Goal: Information Seeking & Learning: Check status

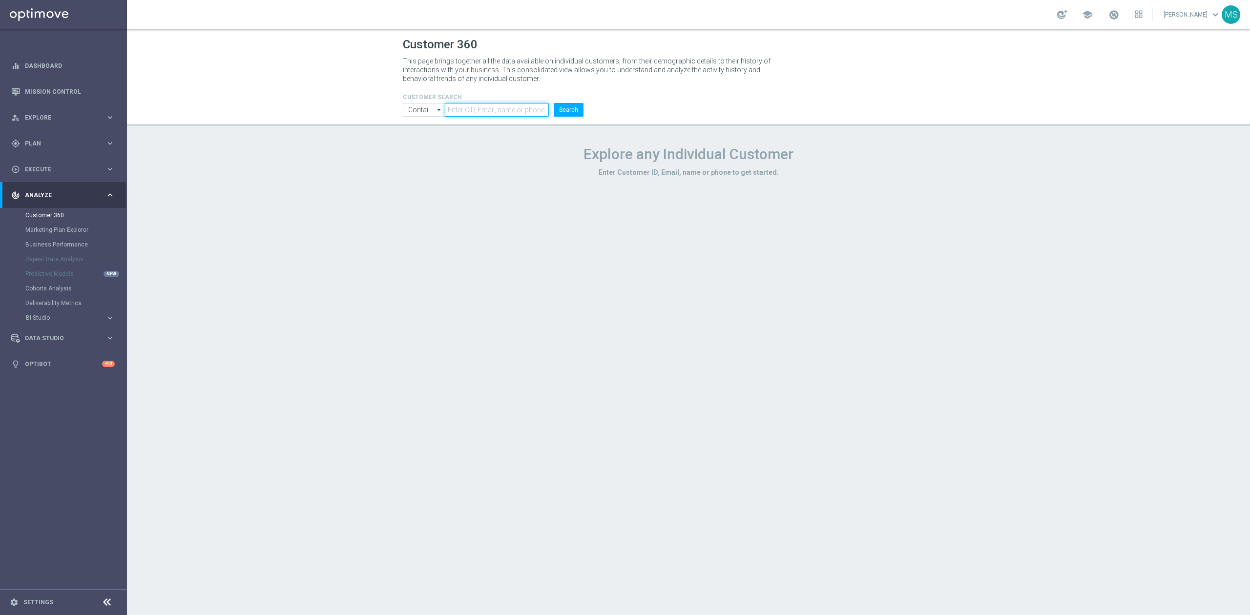
click at [493, 104] on input "text" at bounding box center [497, 110] width 104 height 14
paste input "1831043"
type input "1831043"
click at [416, 111] on input "Contains" at bounding box center [424, 110] width 42 height 14
click at [415, 145] on div "Equals" at bounding box center [424, 139] width 42 height 14
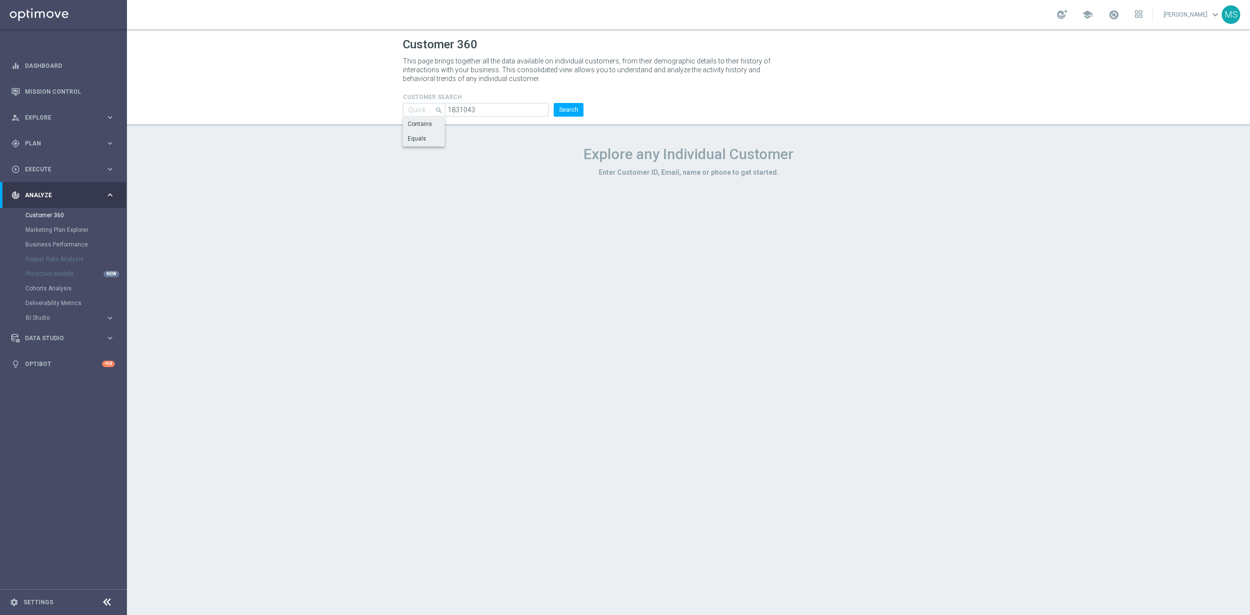
type input "Equals"
click at [571, 116] on button "Search" at bounding box center [569, 110] width 30 height 14
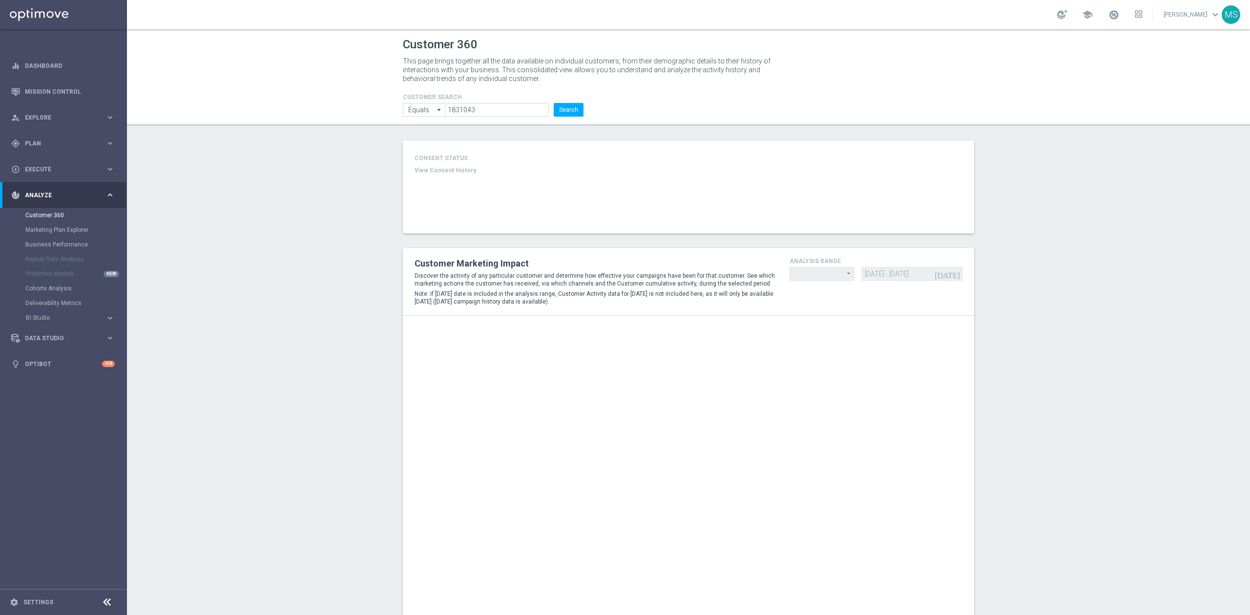
type input "Last 30 days"
type input "Deposit Amount"
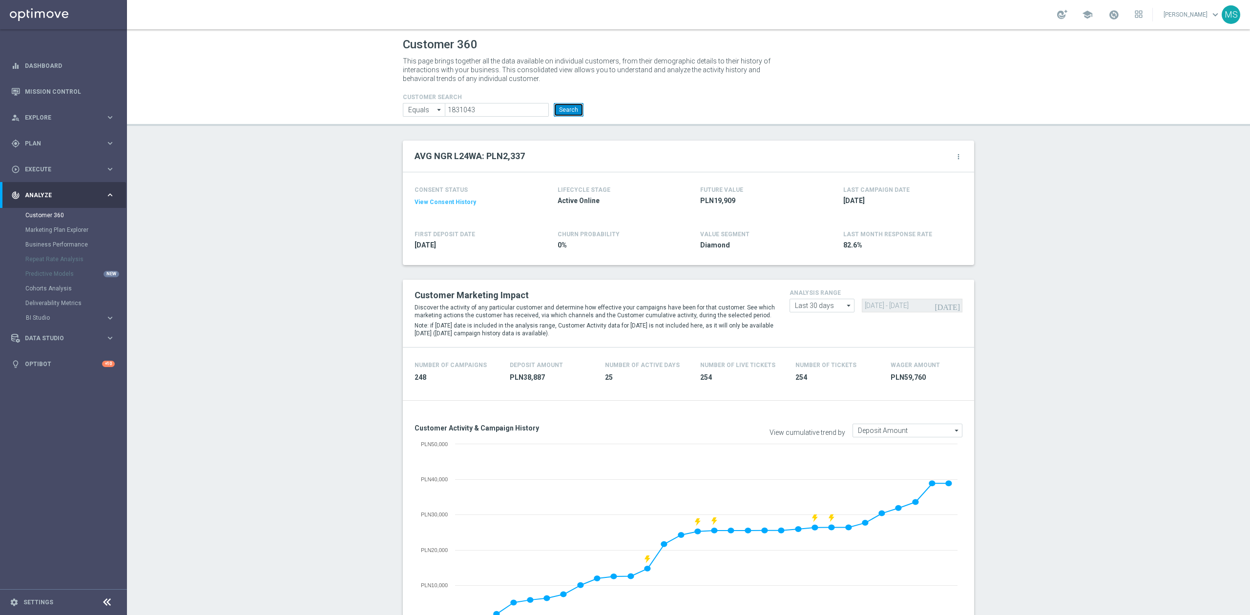
scroll to position [325, 0]
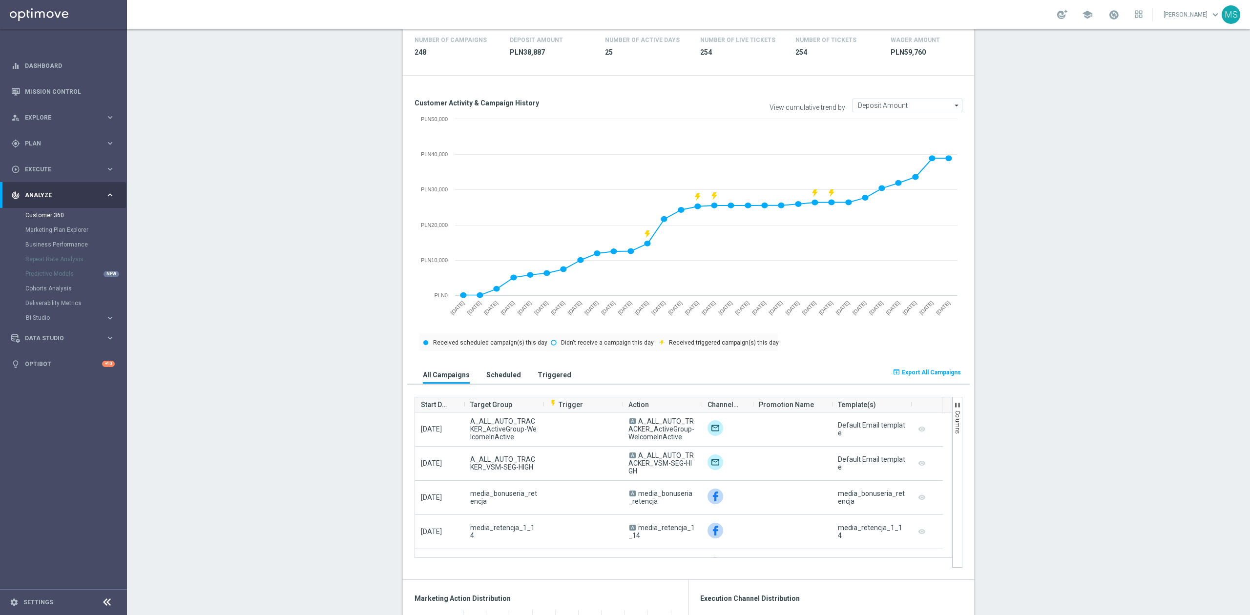
click at [353, 424] on section "AVG NGR L24WA: PLN2,337 more_vert CONSENT STATUS View Consent History FIRST DEP…" at bounding box center [688, 588] width 1123 height 1546
click at [1049, 252] on section "AVG NGR L24WA: PLN2,337 more_vert CONSENT STATUS View Consent History FIRST DEP…" at bounding box center [688, 588] width 1123 height 1546
drag, startPoint x: 1234, startPoint y: 318, endPoint x: 1155, endPoint y: 428, distance: 135.4
click at [1191, 435] on section "AVG NGR L24WA: PLN2,337 more_vert CONSENT STATUS View Consent History FIRST DEP…" at bounding box center [688, 588] width 1123 height 1546
click at [1182, 456] on section "AVG NGR L24WA: PLN2,337 more_vert CONSENT STATUS View Consent History FIRST DEP…" at bounding box center [688, 588] width 1123 height 1546
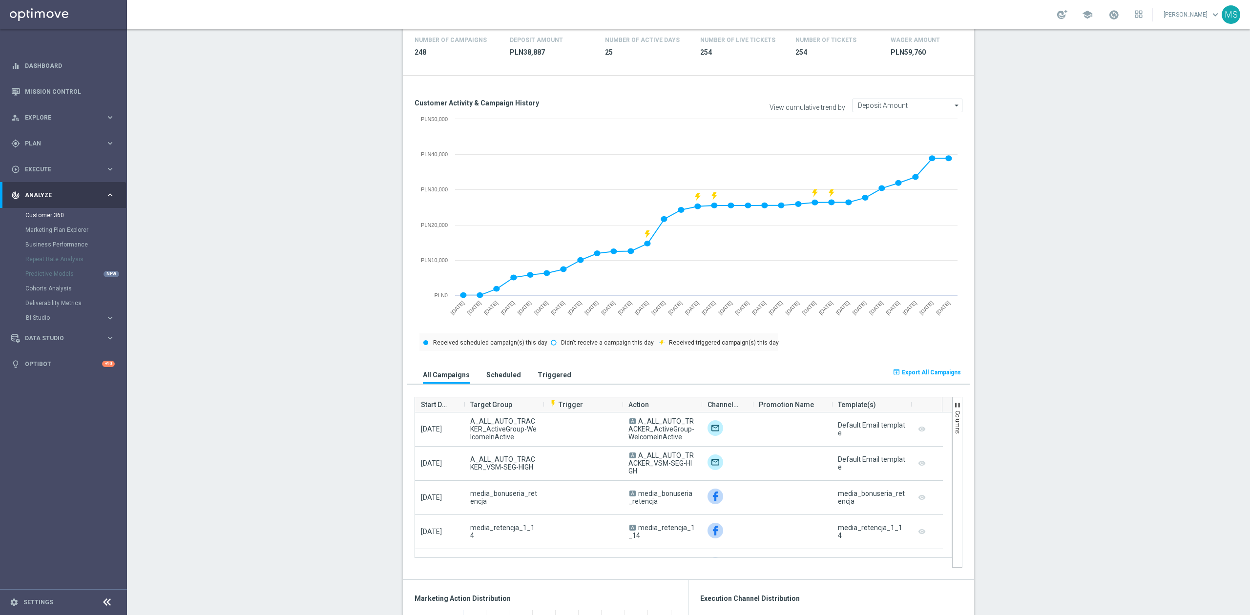
click at [1155, 428] on section "AVG NGR L24WA: PLN2,337 more_vert CONSENT STATUS View Consent History FIRST DEP…" at bounding box center [688, 588] width 1123 height 1546
click at [1223, 597] on section "AVG NGR L24WA: PLN2,337 more_vert CONSENT STATUS View Consent History FIRST DEP…" at bounding box center [688, 588] width 1123 height 1546
click at [922, 555] on div "remove_red_eye" at bounding box center [927, 566] width 32 height 34
click at [1059, 497] on section "AVG NGR L24WA: PLN2,337 more_vert CONSENT STATUS View Consent History FIRST DEP…" at bounding box center [688, 588] width 1123 height 1546
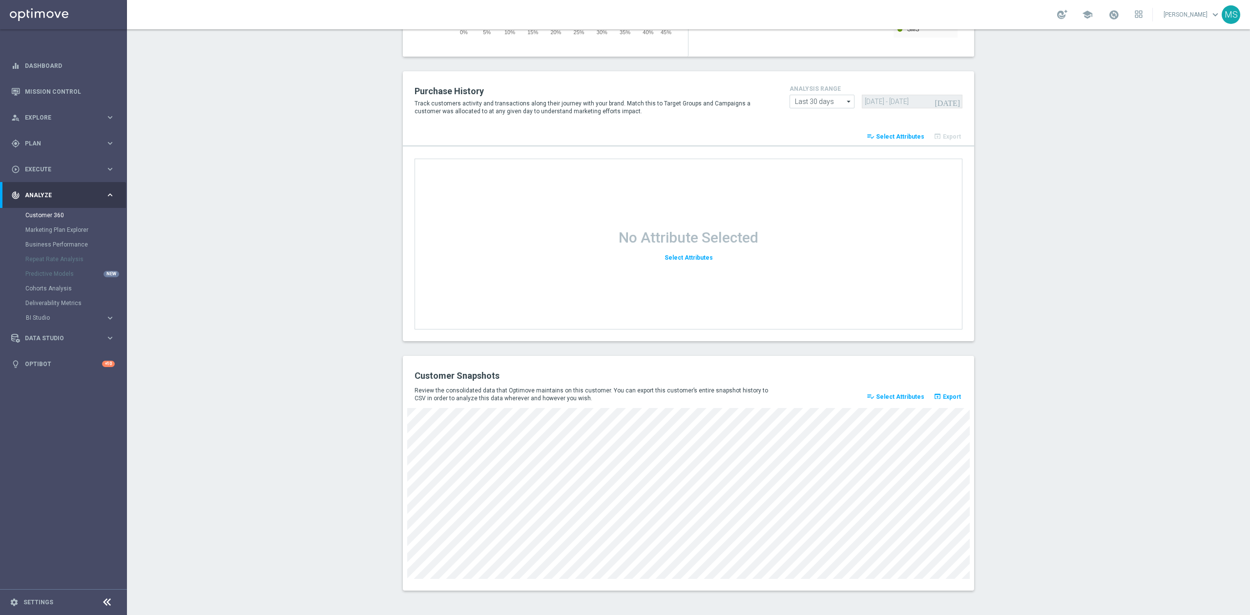
drag, startPoint x: 211, startPoint y: 71, endPoint x: 303, endPoint y: 274, distance: 222.4
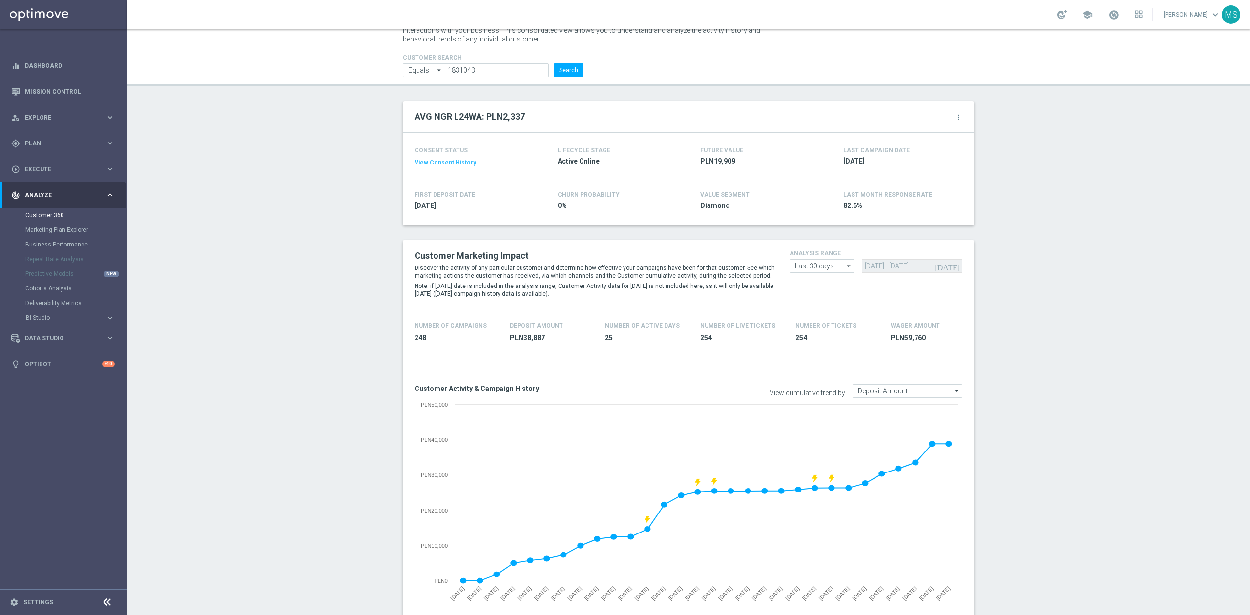
scroll to position [0, 0]
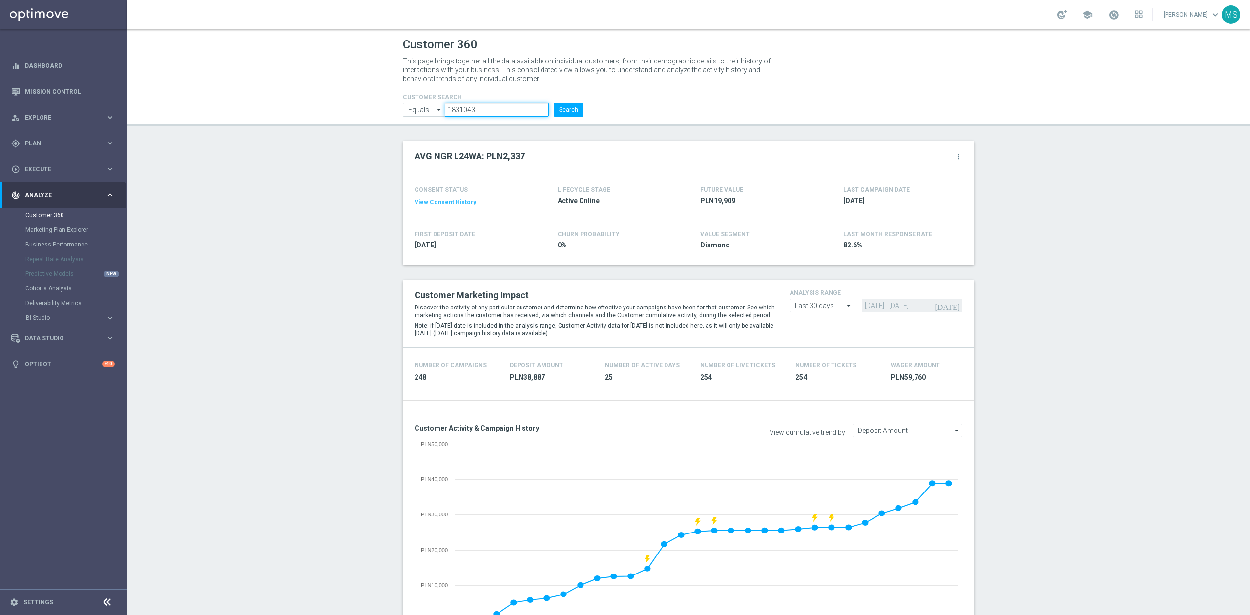
click at [498, 103] on input "1831043" at bounding box center [497, 110] width 104 height 14
